Goal: Information Seeking & Learning: Learn about a topic

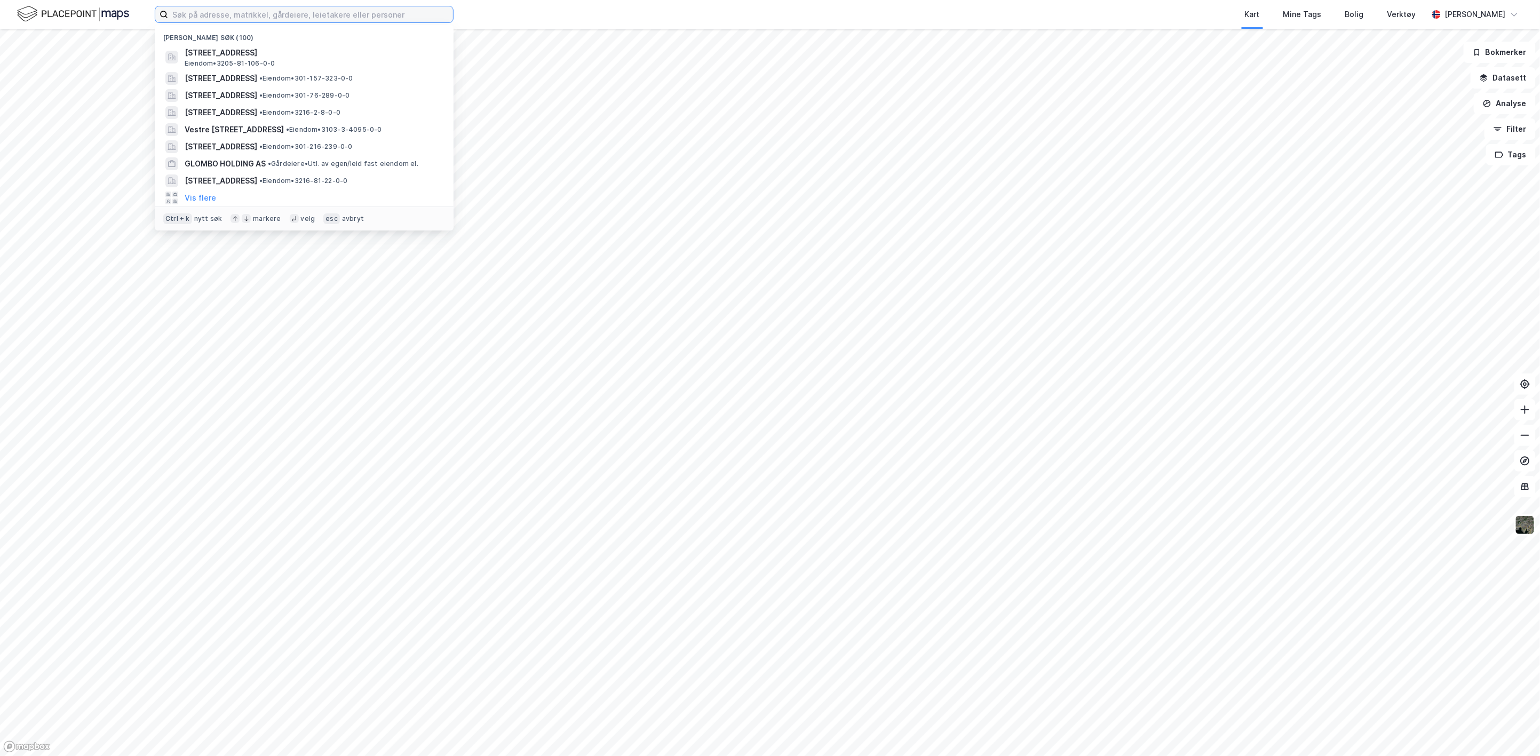
click at [317, 12] on input at bounding box center [310, 14] width 285 height 16
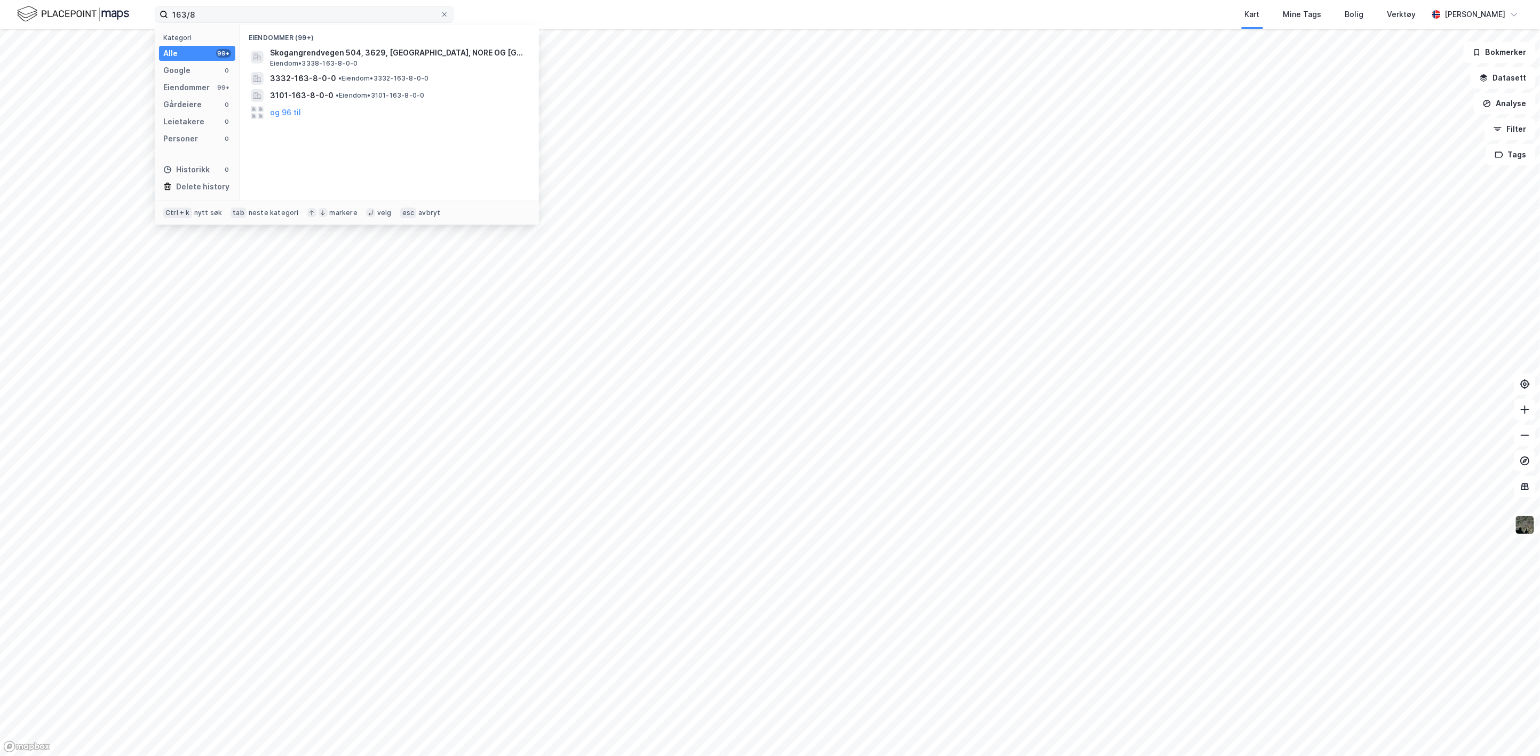
click at [231, 22] on label "163/8" at bounding box center [304, 14] width 299 height 17
click at [231, 22] on input "163/8" at bounding box center [304, 14] width 272 height 16
type input "[STREET_ADDRESS]"
click at [285, 47] on span "[STREET_ADDRESS]" at bounding box center [306, 52] width 73 height 13
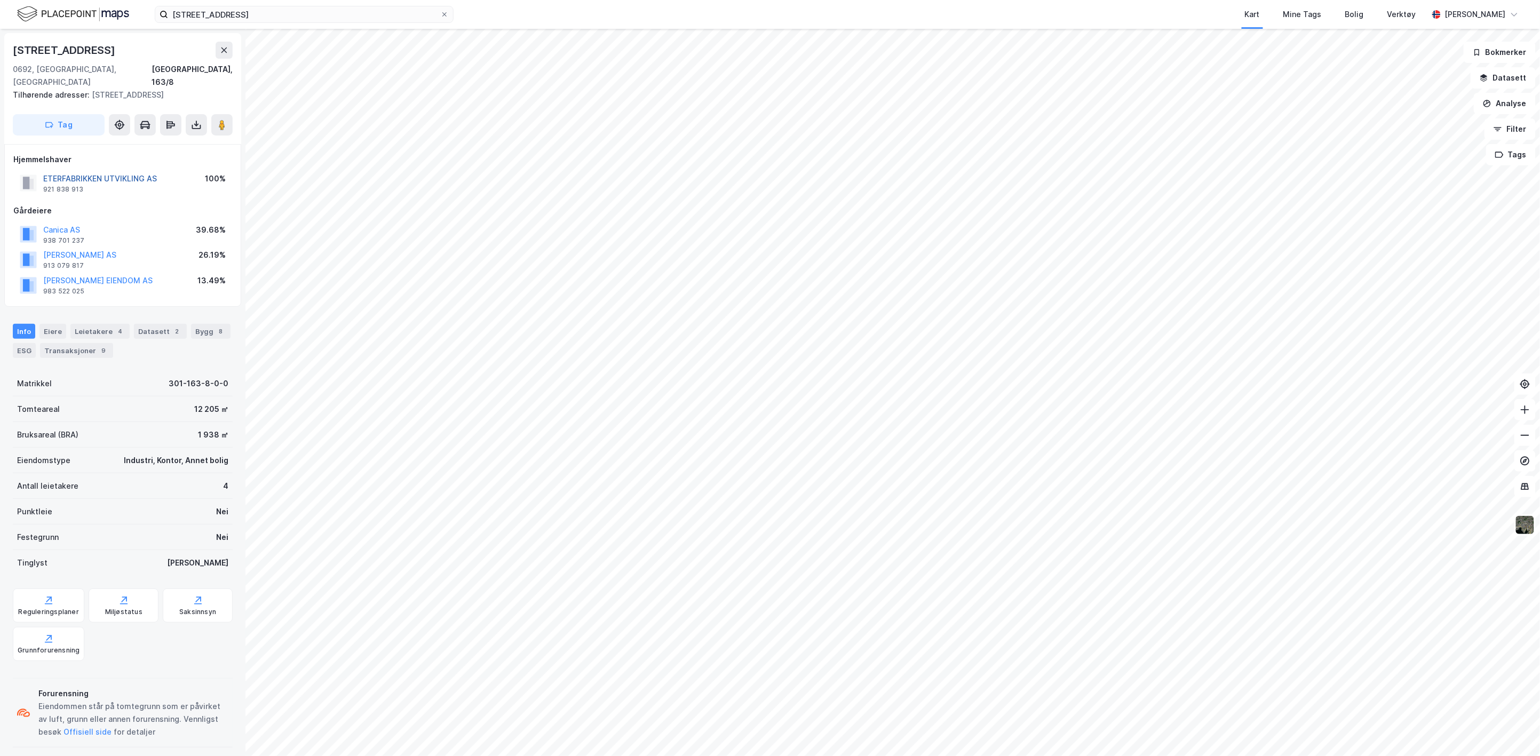
click at [0, 0] on button "ETERFABRIKKEN UTVIKLING AS" at bounding box center [0, 0] width 0 height 0
